Goal: Task Accomplishment & Management: Manage account settings

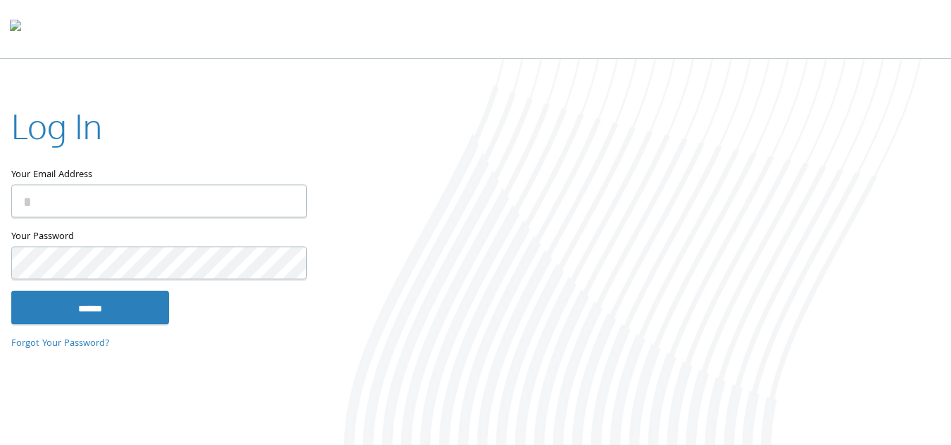
click at [112, 203] on input "Your Email Address" at bounding box center [159, 200] width 296 height 33
type input "**********"
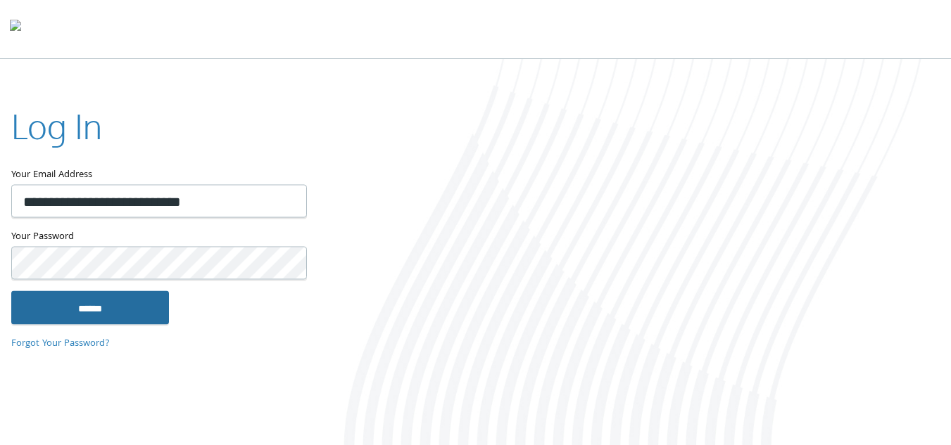
click at [11, 291] on input "******" at bounding box center [90, 308] width 158 height 34
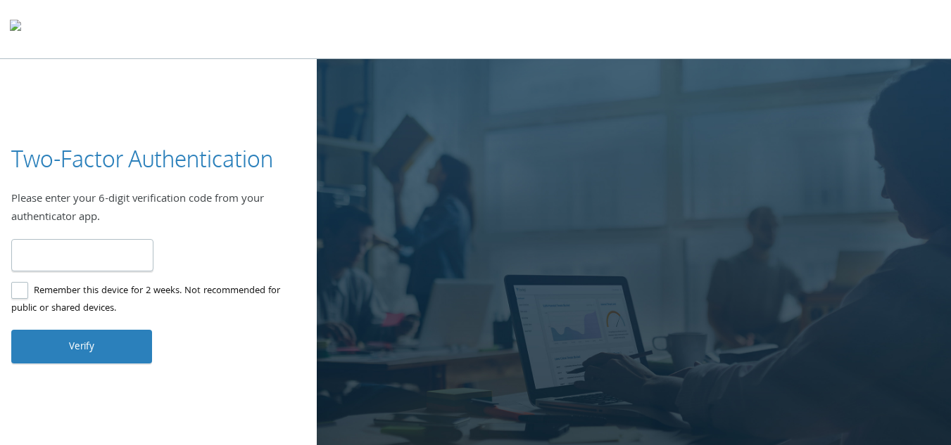
type input "******"
